Goal: Task Accomplishment & Management: Manage account settings

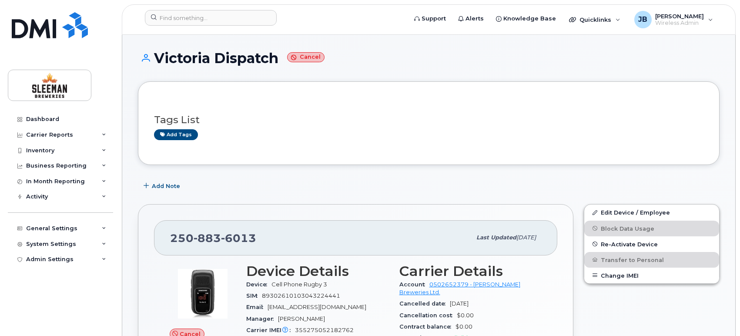
scroll to position [145, 0]
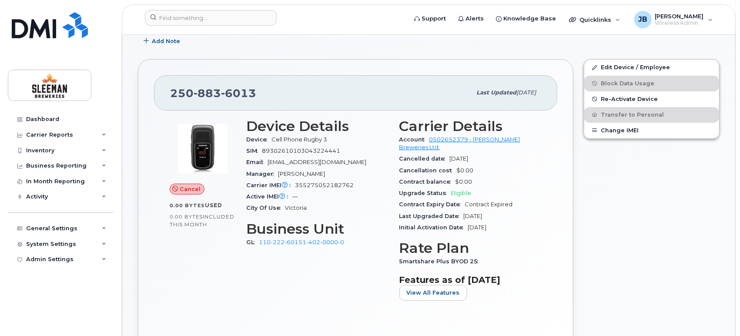
click at [450, 62] on div "[PHONE_NUMBER] Last updated [DATE] Cancel 0.00 Bytes  used 0.00 Bytes  included…" at bounding box center [356, 210] width 436 height 303
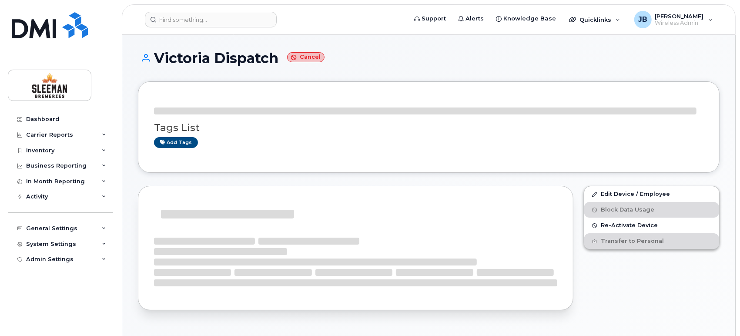
drag, startPoint x: 0, startPoint y: 0, endPoint x: 466, endPoint y: 63, distance: 470.7
click at [466, 63] on h1 "Victoria Dispatch Cancel" at bounding box center [429, 57] width 582 height 15
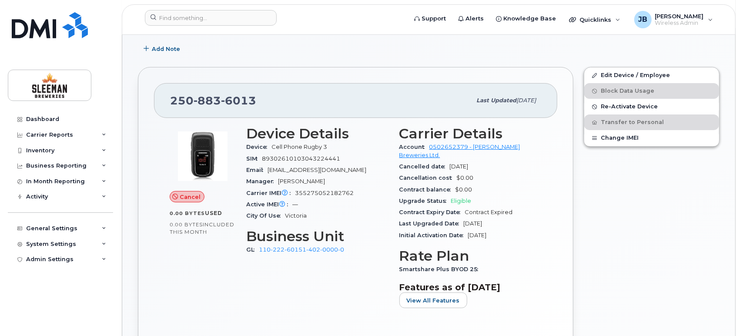
scroll to position [97, 0]
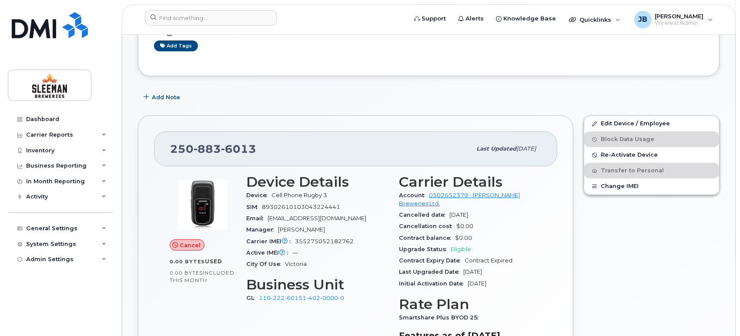
click at [239, 95] on div "Add Note" at bounding box center [429, 97] width 582 height 16
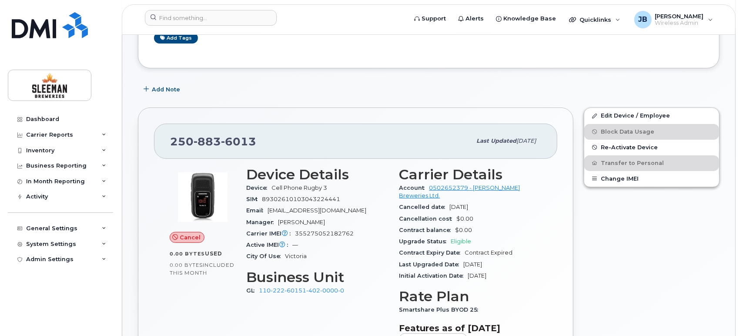
scroll to position [0, 0]
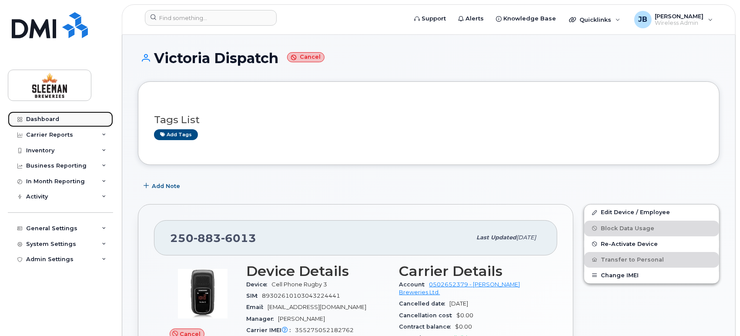
click at [43, 117] on div "Dashboard" at bounding box center [42, 119] width 33 height 7
click at [37, 119] on div "Dashboard" at bounding box center [42, 119] width 33 height 7
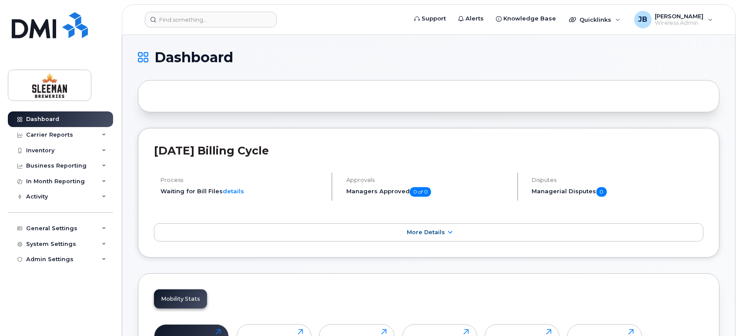
click at [174, 84] on div at bounding box center [429, 96] width 582 height 32
